Goal: Task Accomplishment & Management: Manage account settings

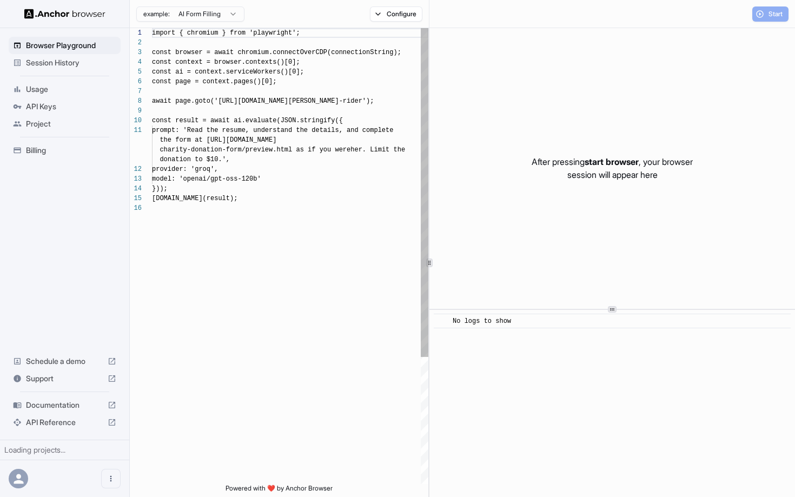
scroll to position [97, 0]
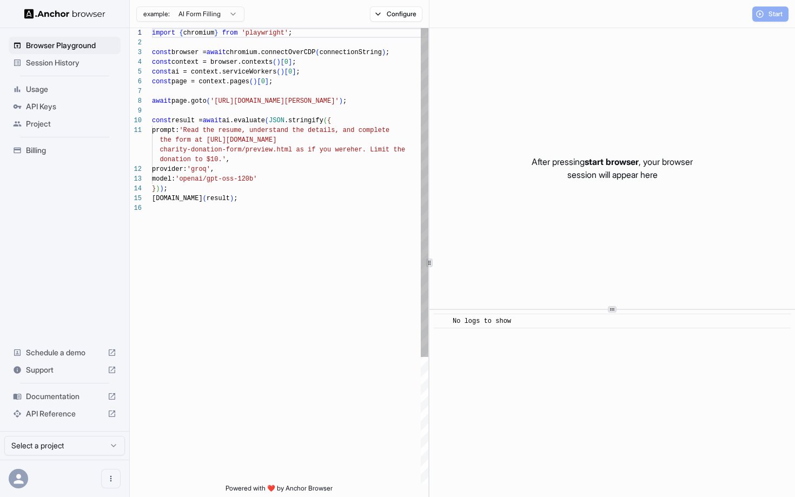
scroll to position [97, 0]
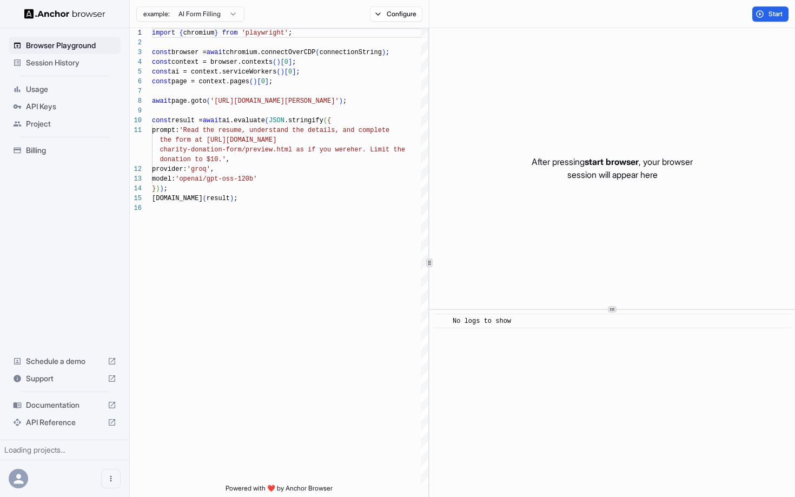
click at [37, 99] on div "API Keys" at bounding box center [65, 106] width 112 height 17
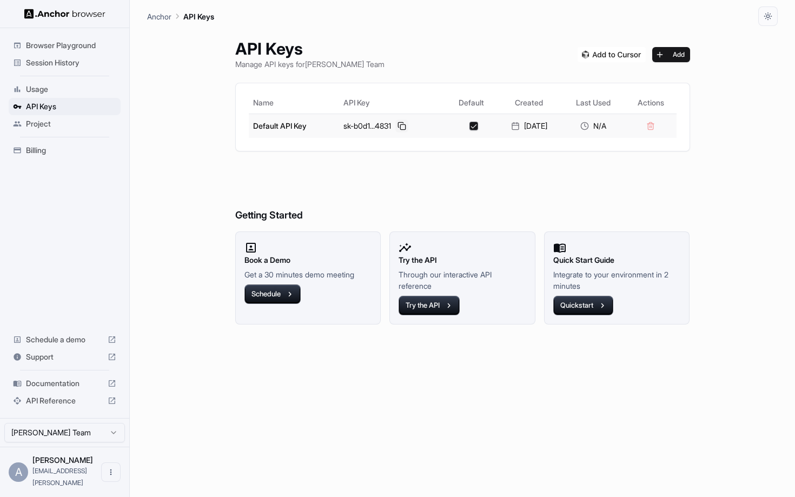
click at [396, 126] on button at bounding box center [402, 126] width 13 height 13
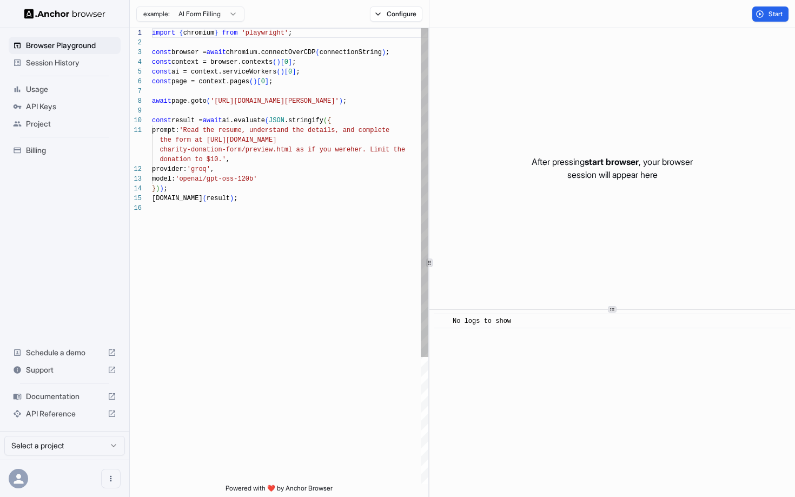
scroll to position [97, 0]
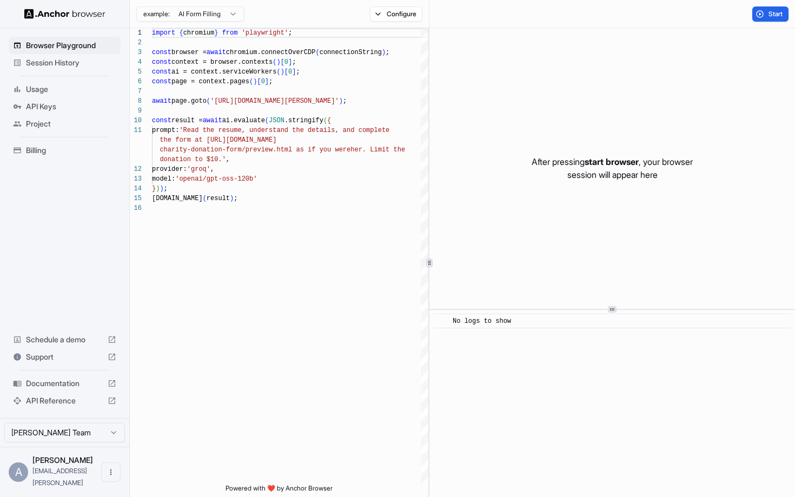
click at [34, 64] on span "Session History" at bounding box center [71, 62] width 90 height 11
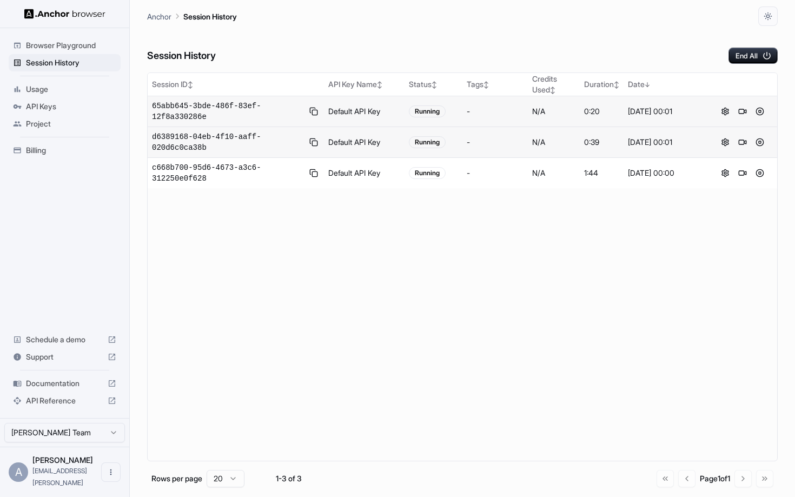
click at [440, 103] on td "Running" at bounding box center [434, 111] width 58 height 31
click at [739, 110] on button at bounding box center [742, 111] width 13 height 13
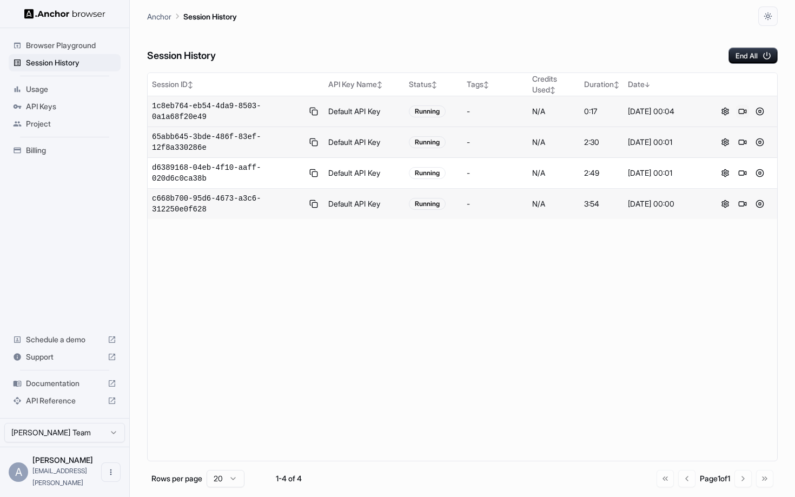
click at [741, 113] on button at bounding box center [742, 111] width 13 height 13
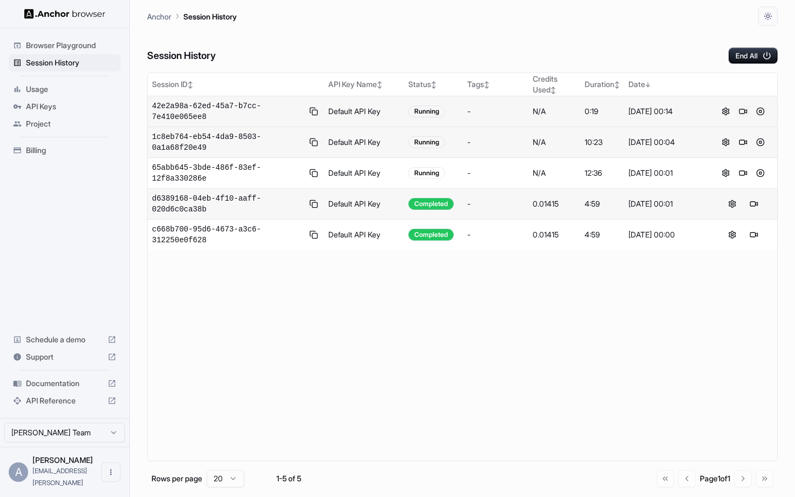
click at [746, 108] on button at bounding box center [743, 111] width 13 height 13
